Goal: Task Accomplishment & Management: Use online tool/utility

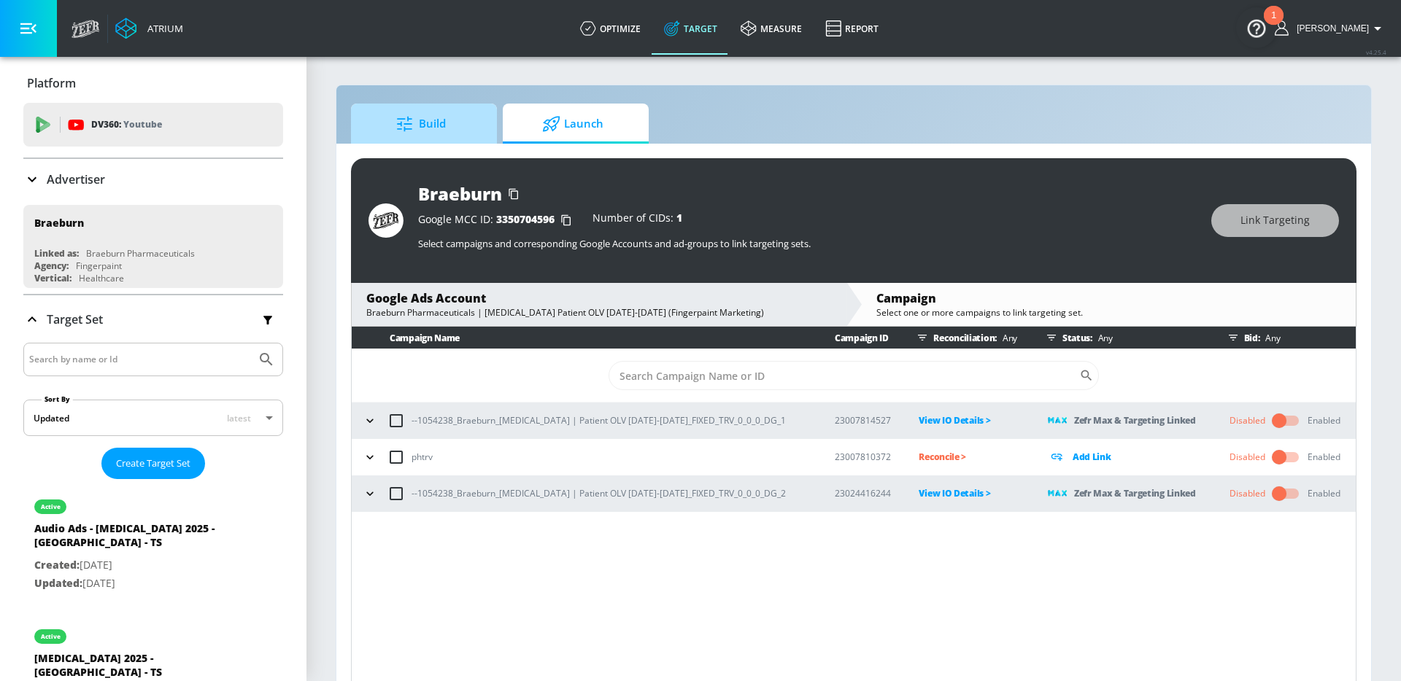
click at [443, 127] on span "Build" at bounding box center [421, 124] width 111 height 35
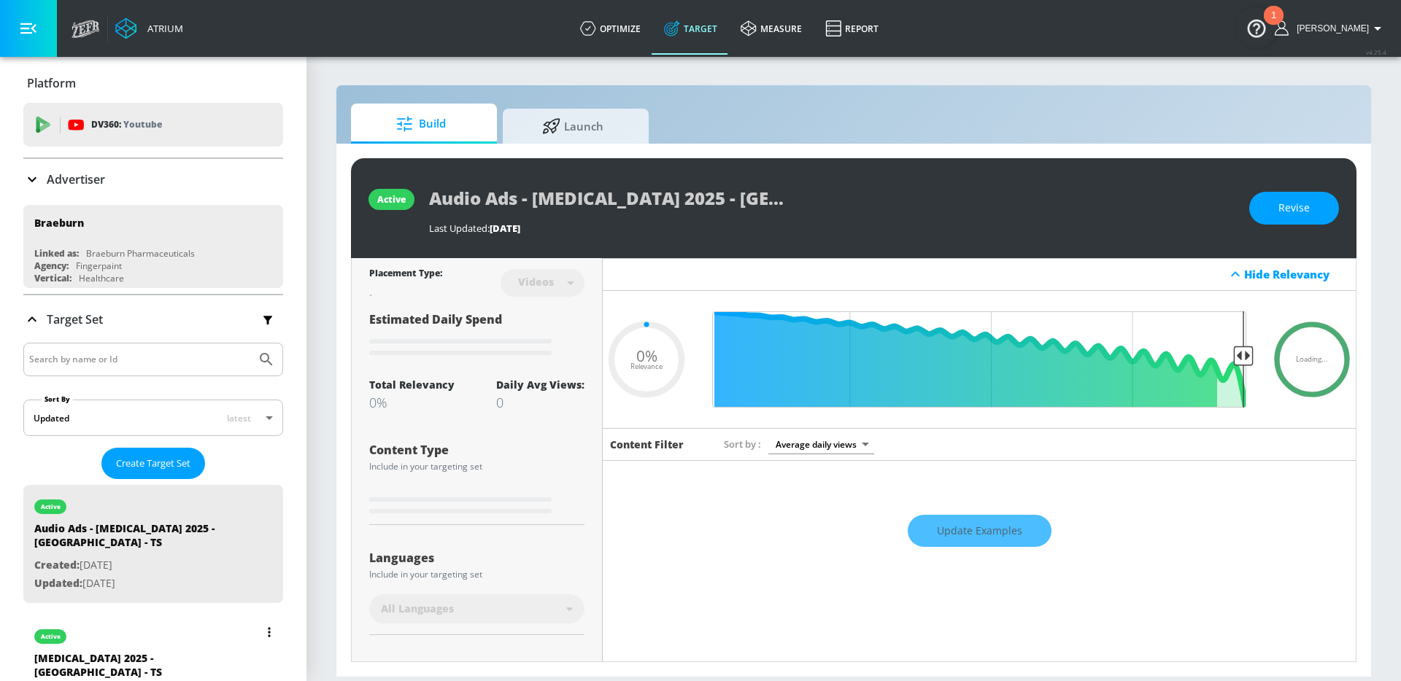
type input "0.45"
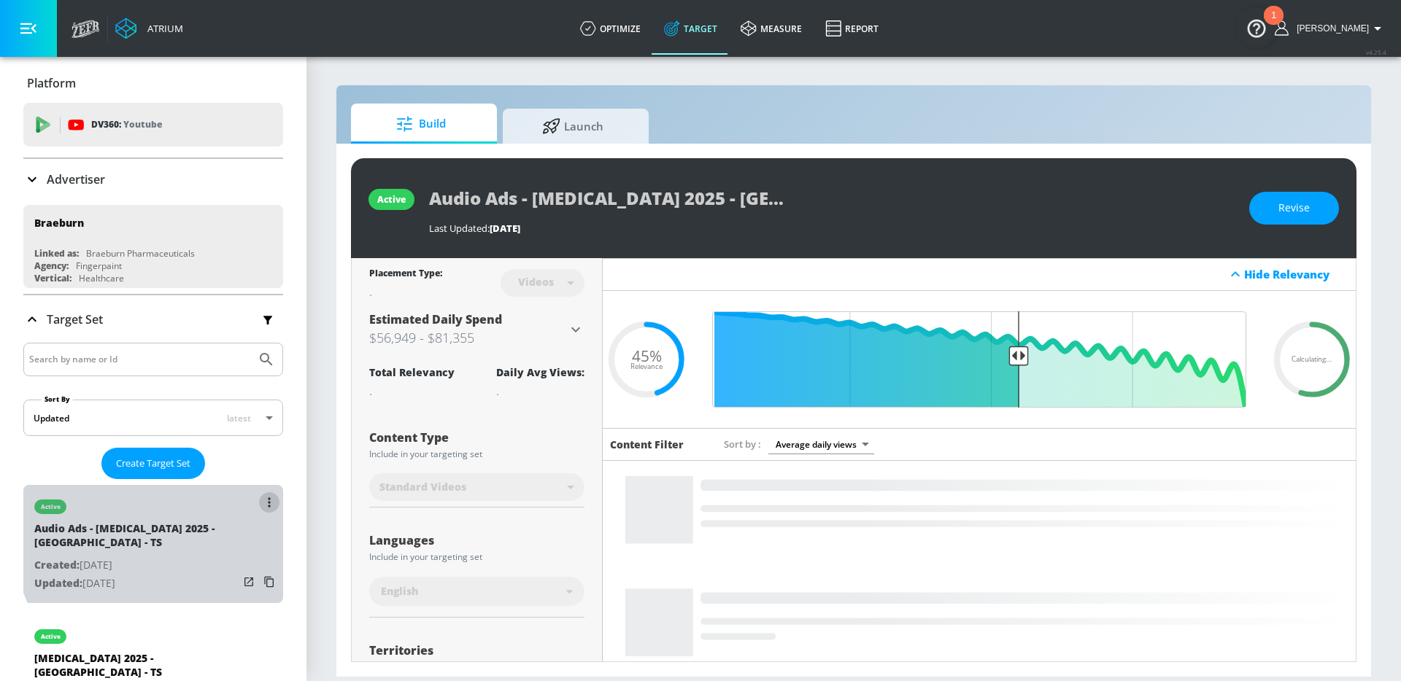
click at [268, 500] on icon "list of Target Set" at bounding box center [269, 503] width 3 height 10
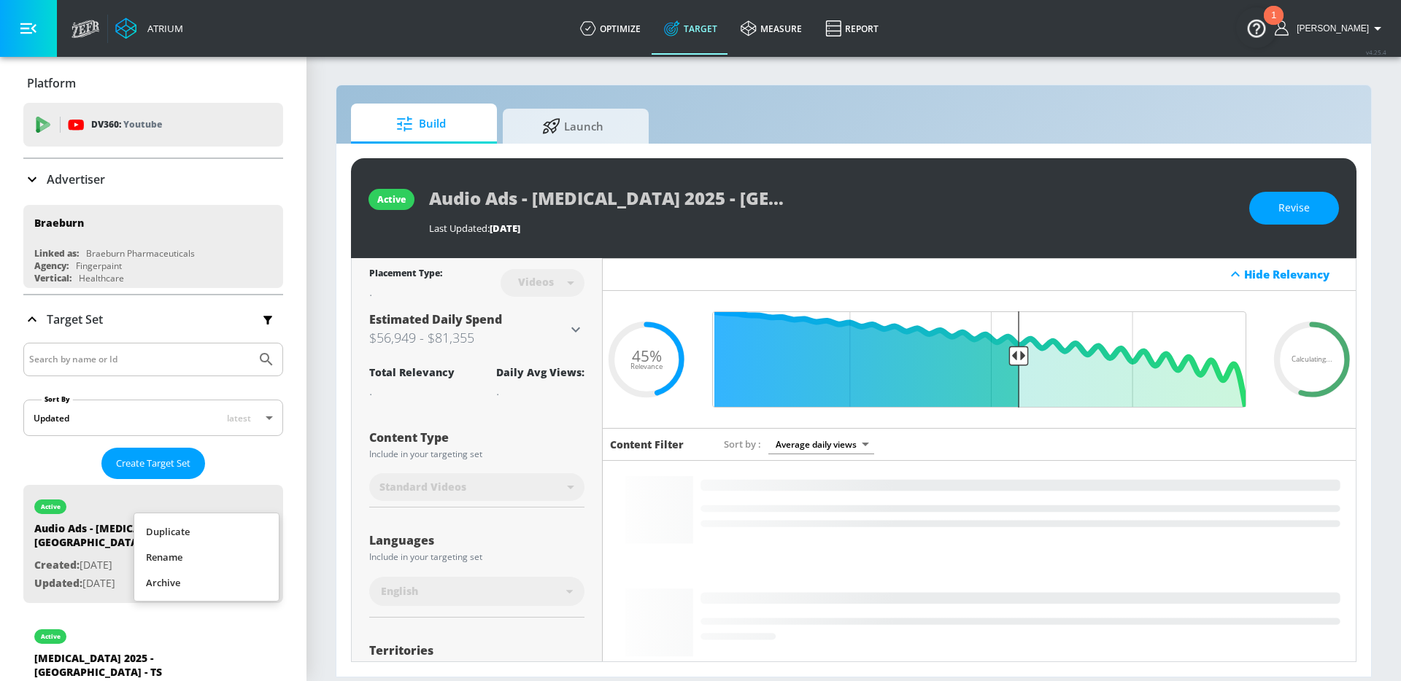
click at [298, 433] on div at bounding box center [700, 340] width 1401 height 681
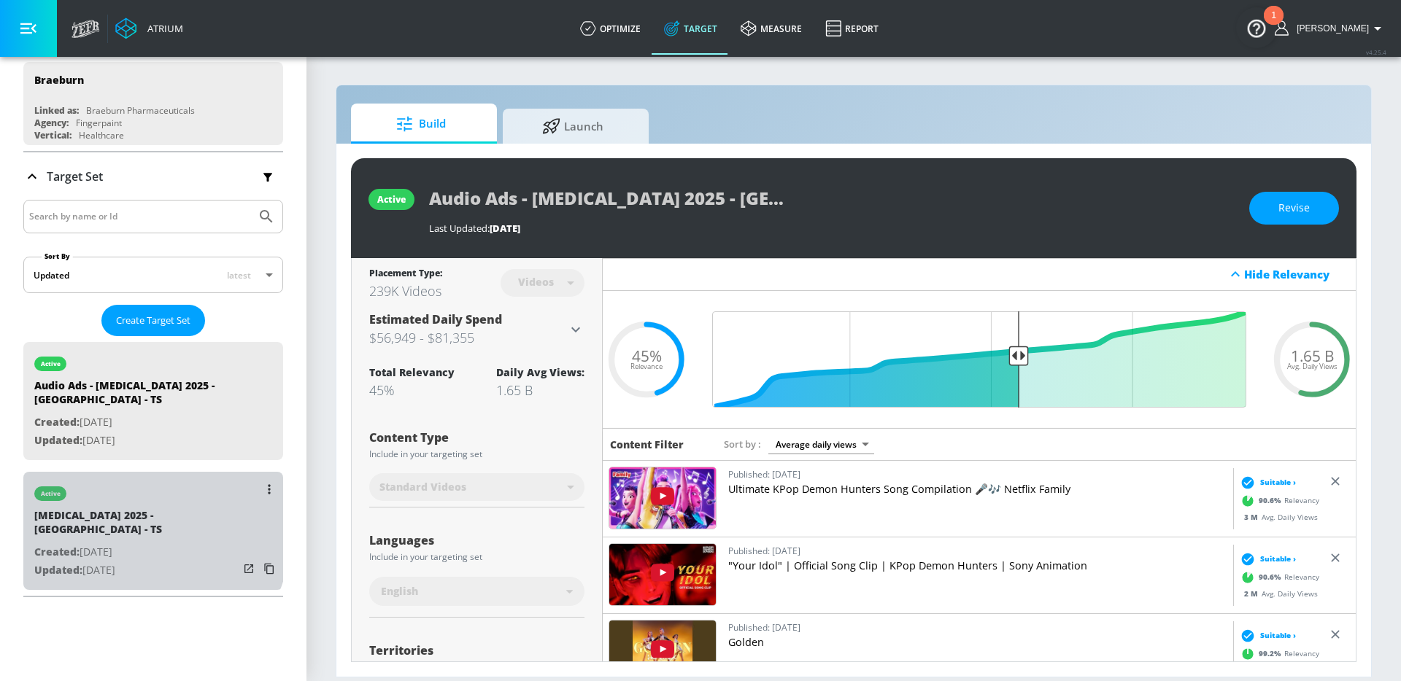
click at [105, 511] on div "Brixadi 2025 - Braeburn - TS" at bounding box center [136, 526] width 204 height 35
type input "Brixadi 2025 - Braeburn - TS"
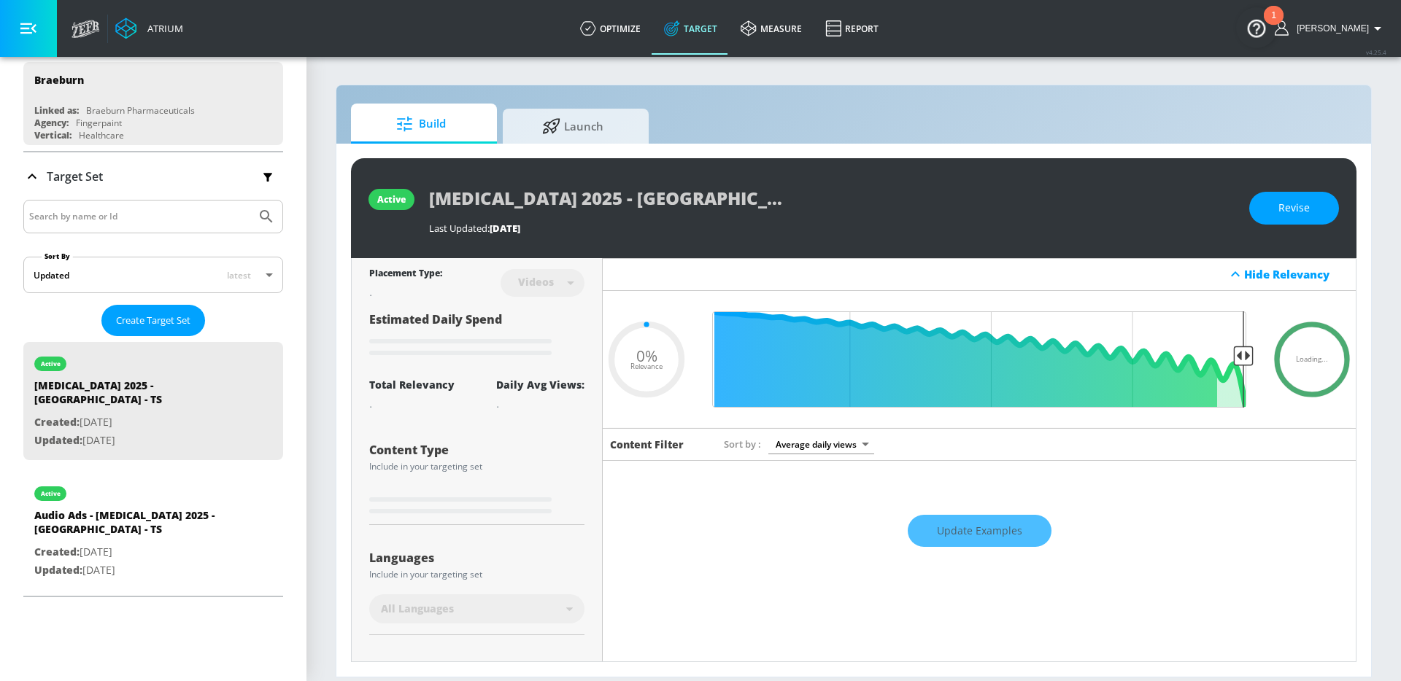
type input "0.45"
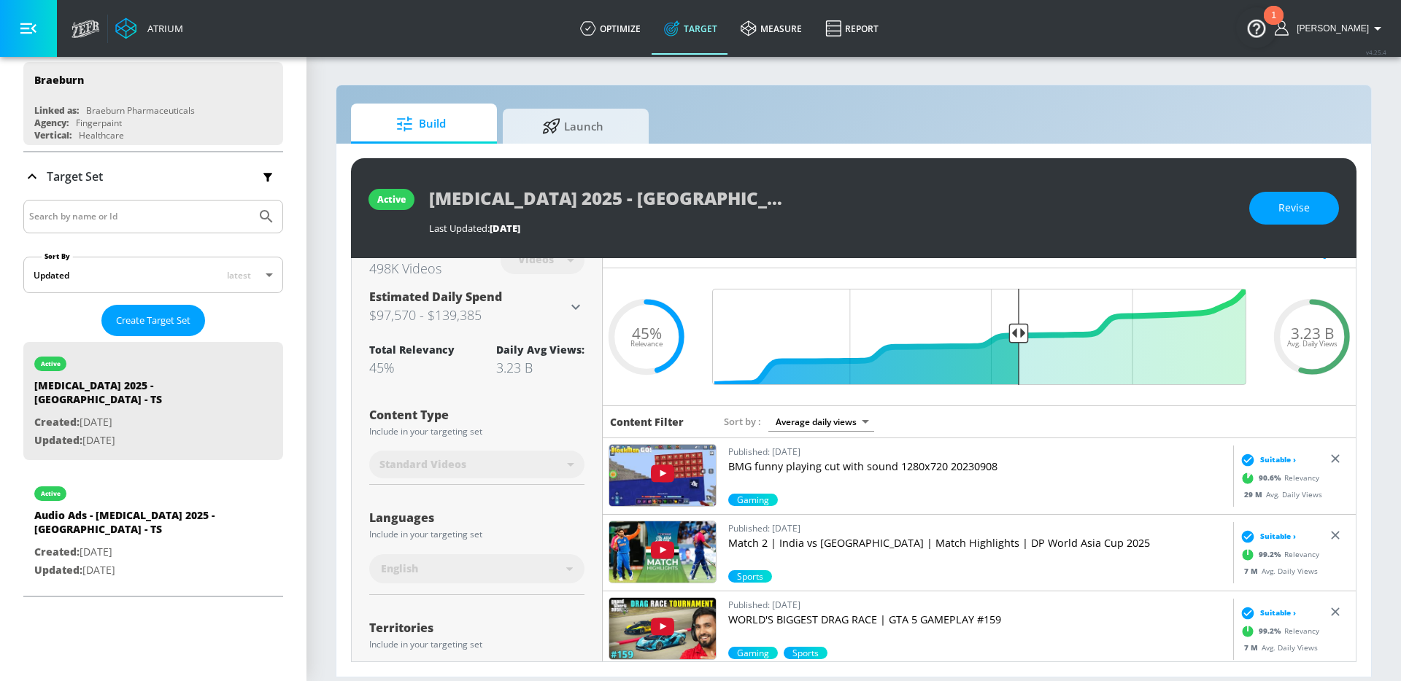
scroll to position [229, 0]
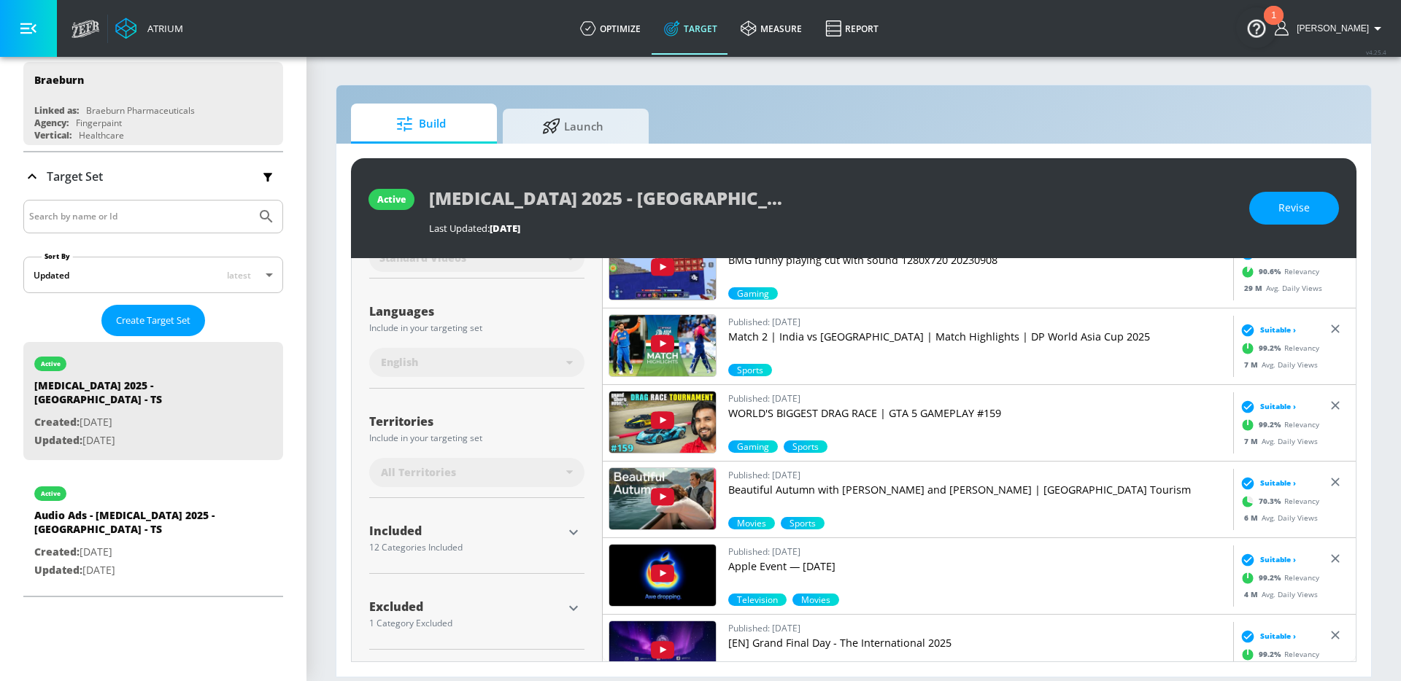
click at [570, 525] on icon "button" at bounding box center [574, 533] width 18 height 18
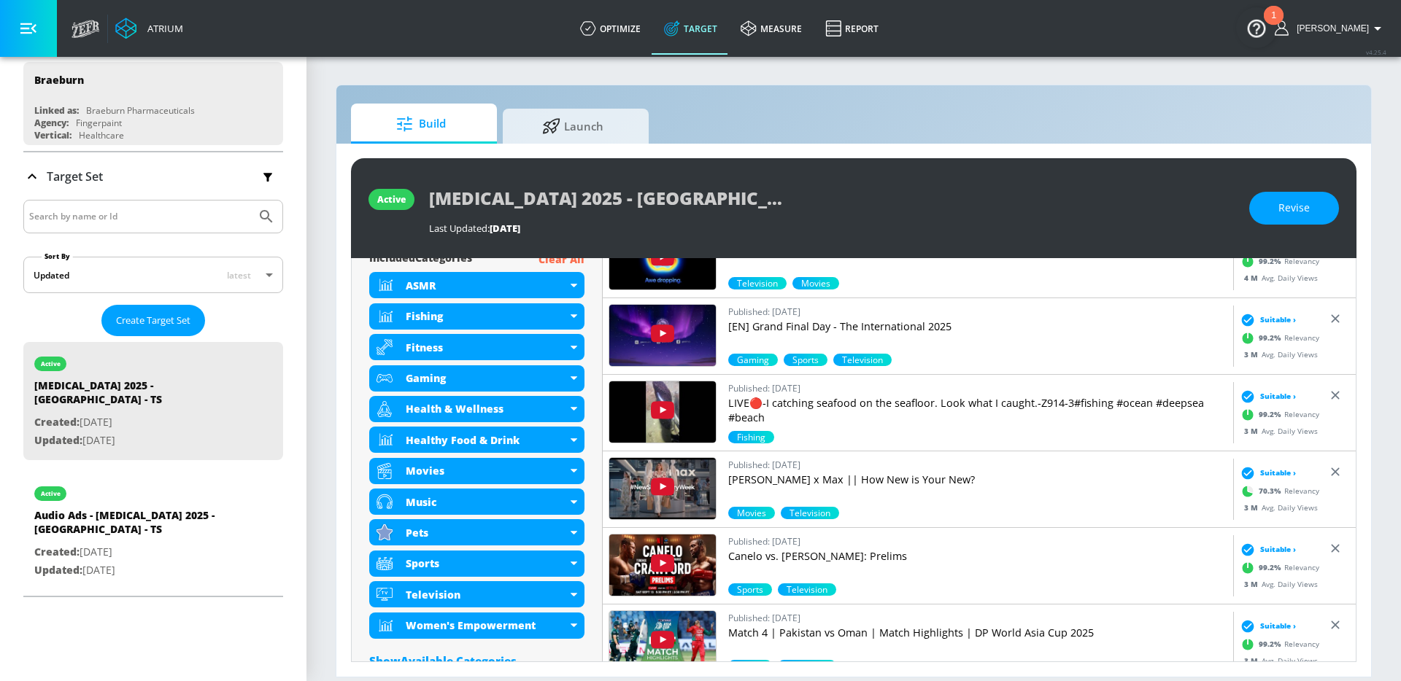
scroll to position [654, 0]
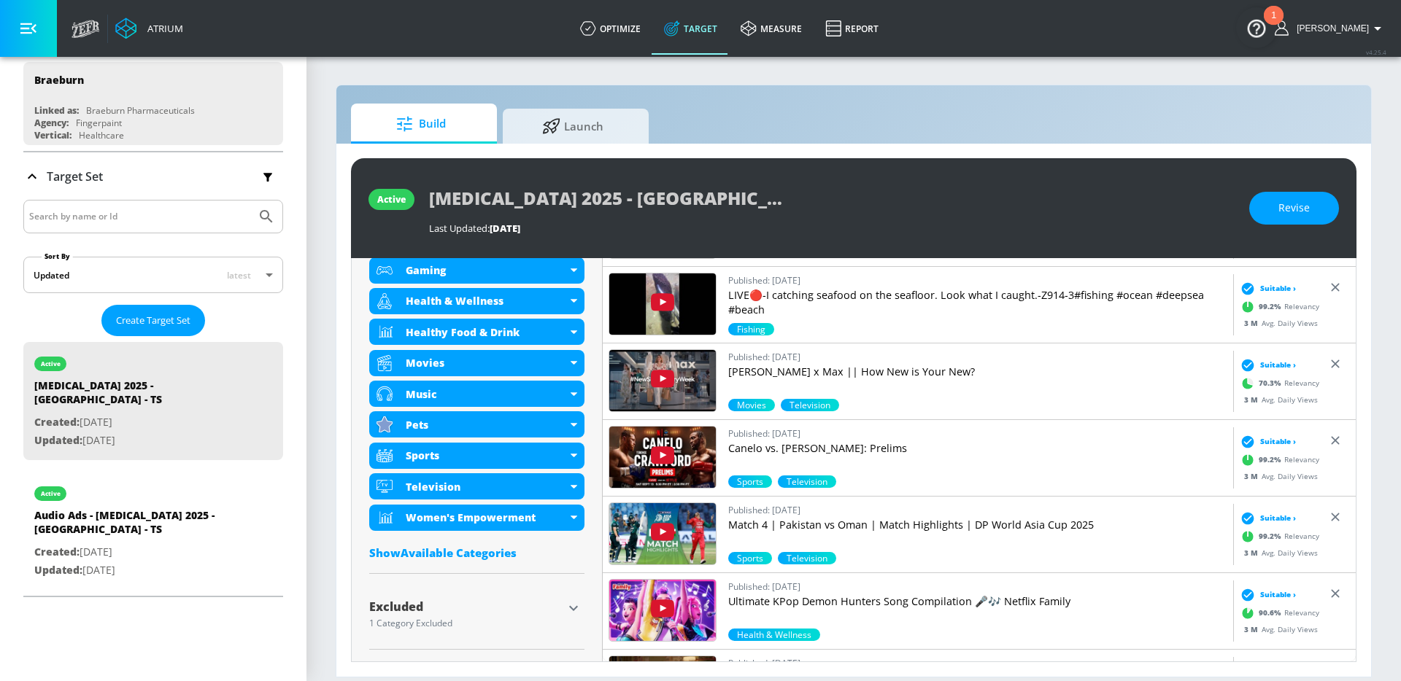
click at [565, 607] on icon "button" at bounding box center [574, 609] width 18 height 18
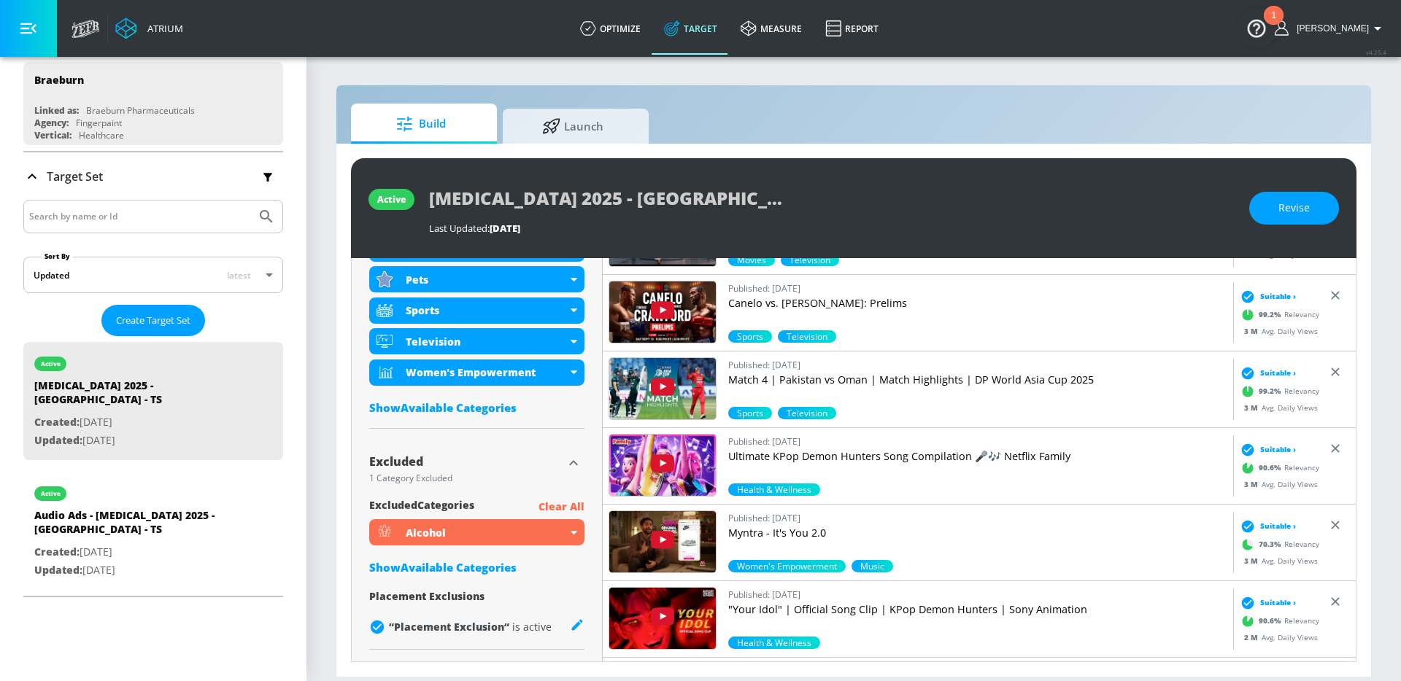
scroll to position [0, 0]
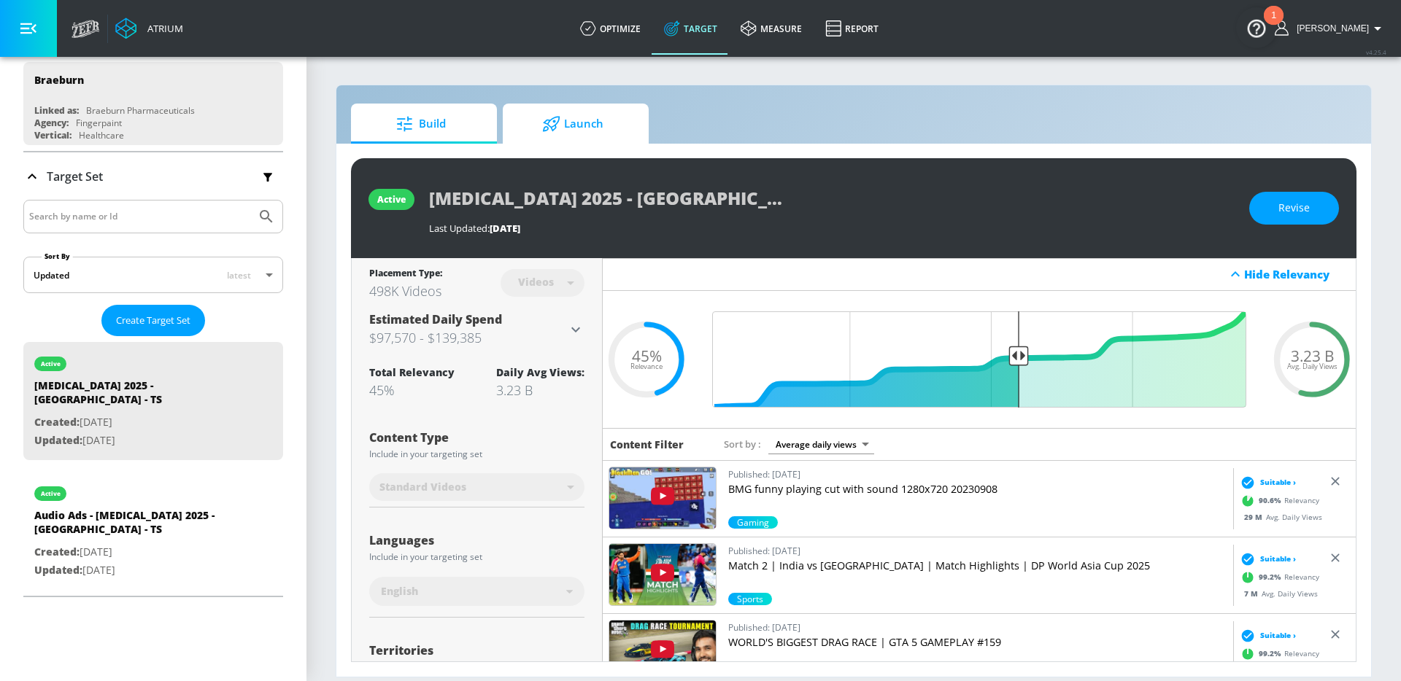
click at [590, 113] on span "Launch" at bounding box center [572, 124] width 111 height 35
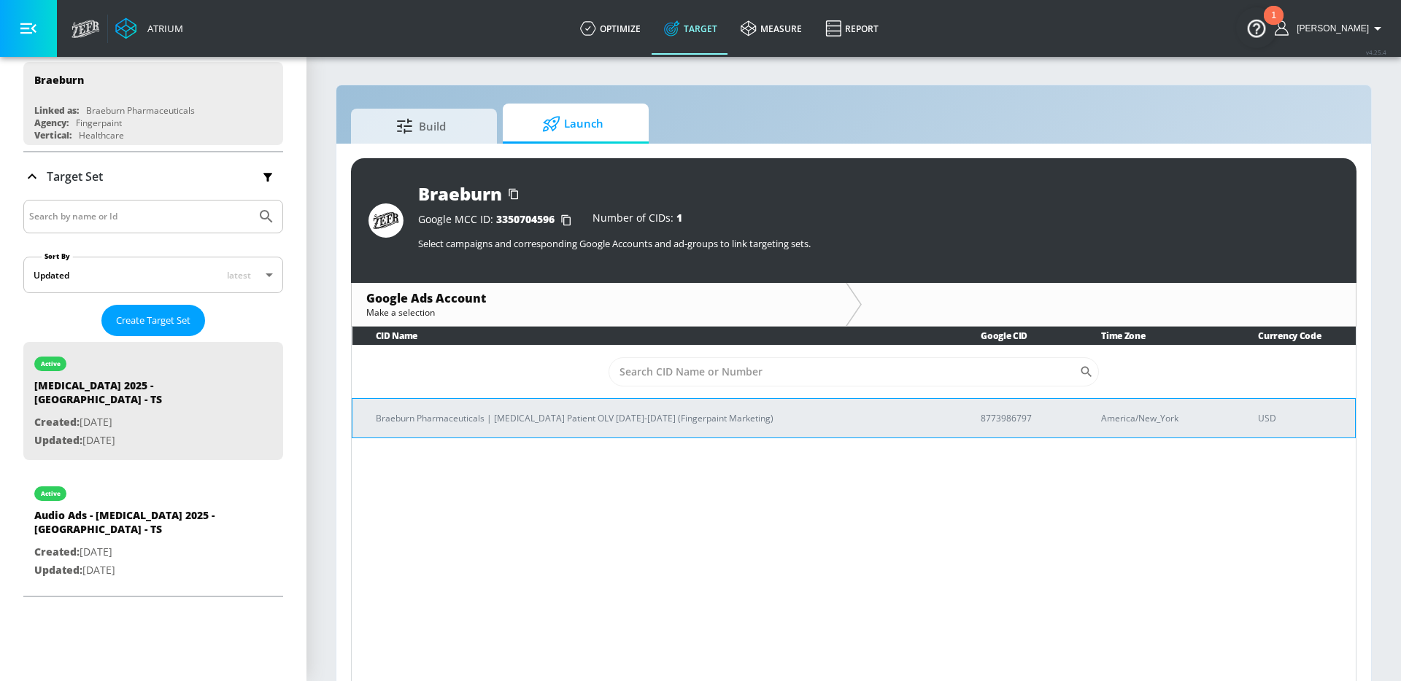
click at [542, 411] on p "Braeburn Pharmaceuticals | BRIXADI Patient OLV Sep-Dec 2025 (Fingerpaint Market…" at bounding box center [661, 418] width 570 height 15
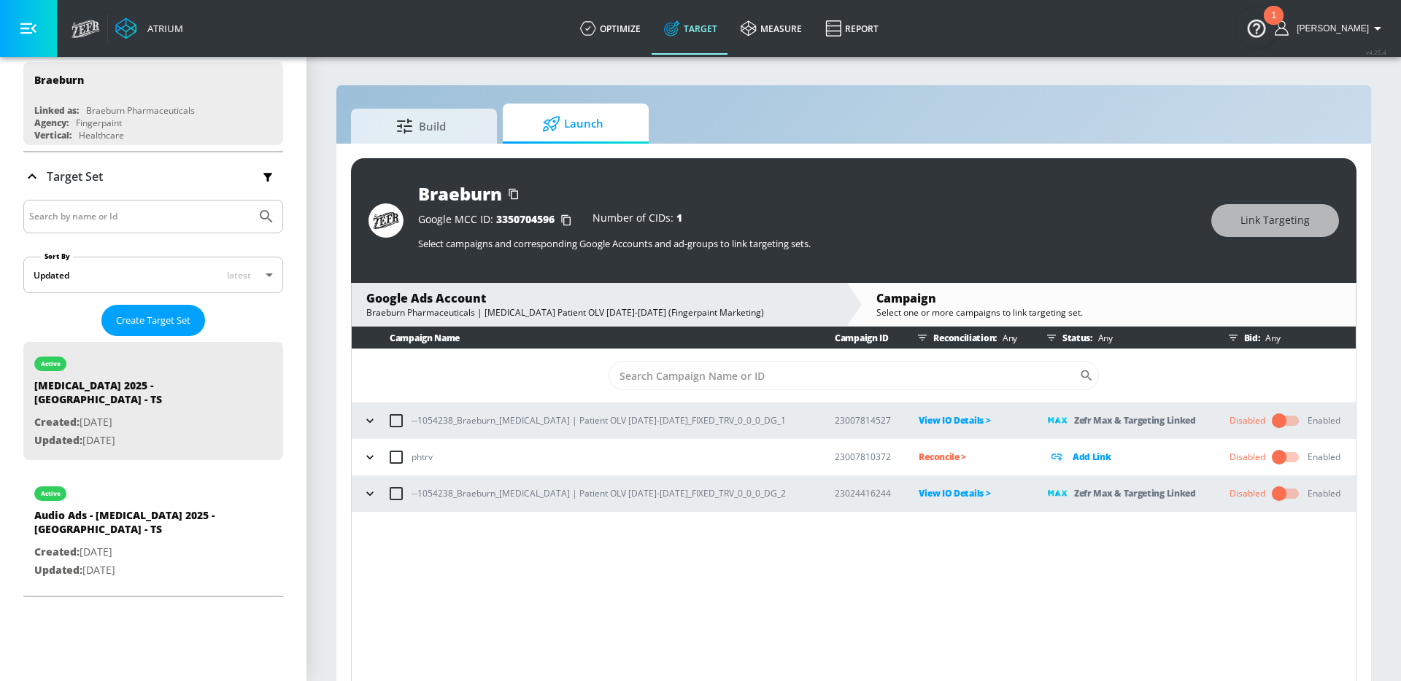
click at [377, 425] on button "button" at bounding box center [370, 421] width 22 height 22
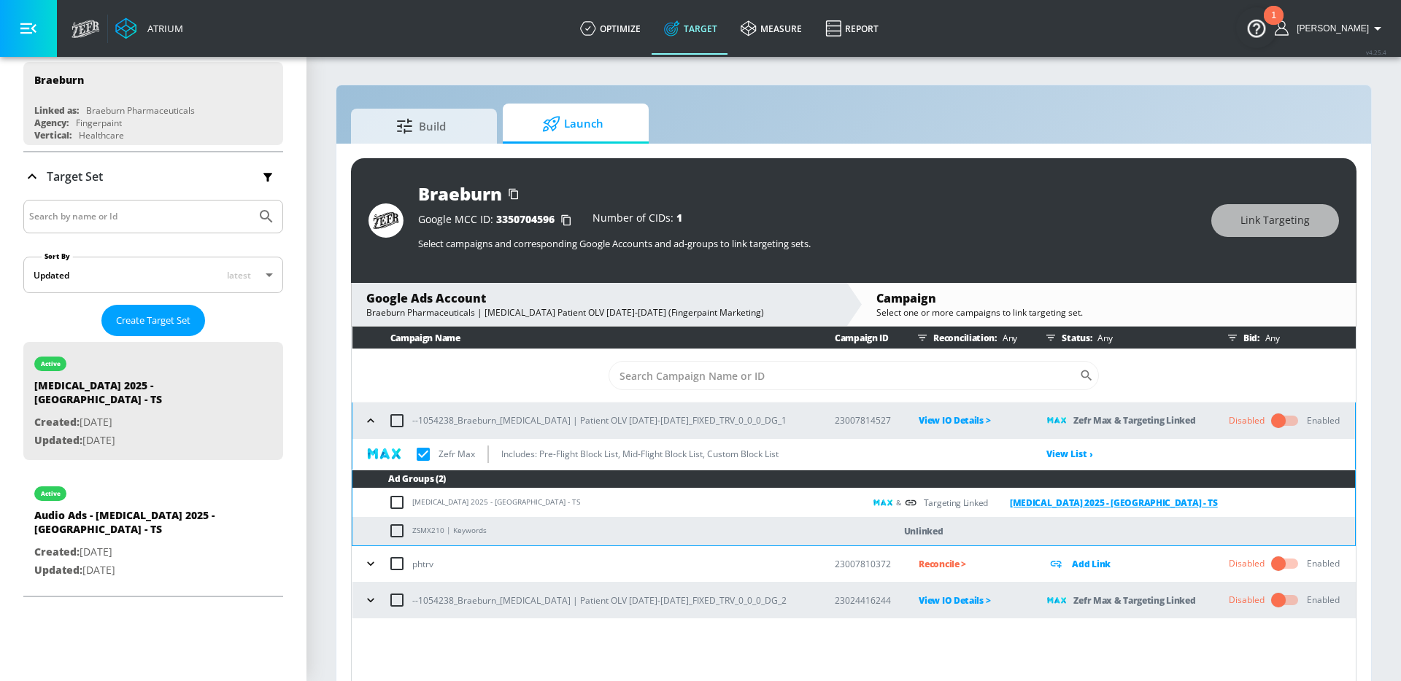
click at [1067, 502] on link "Brixadi 2025 - Braeburn - TS" at bounding box center [1103, 503] width 230 height 17
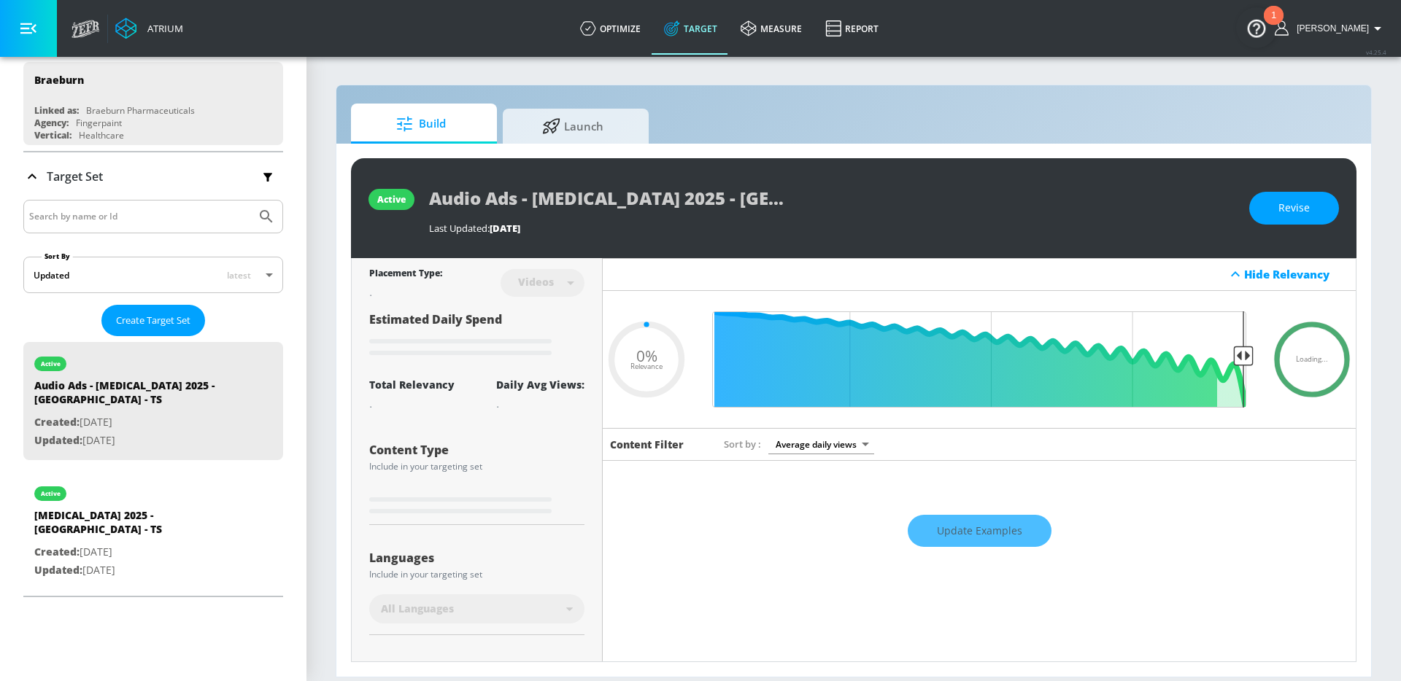
type input "0.45"
